Goal: Task Accomplishment & Management: Manage account settings

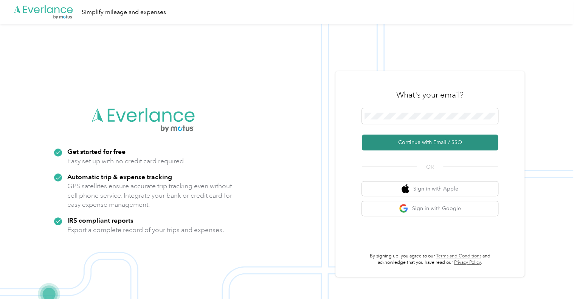
click at [421, 145] on button "Continue with Email / SSO" at bounding box center [430, 143] width 136 height 16
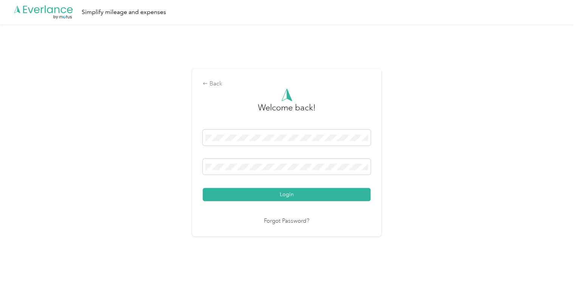
click at [150, 192] on div "Back Welcome back! Login Forgot Password?" at bounding box center [286, 155] width 573 height 263
